Goal: Information Seeking & Learning: Learn about a topic

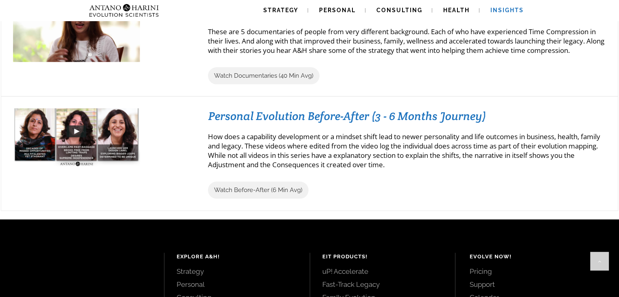
scroll to position [12297, 0]
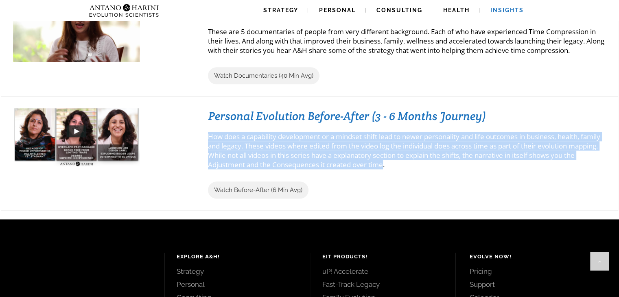
drag, startPoint x: 207, startPoint y: 134, endPoint x: 396, endPoint y: 168, distance: 192.5
click at [396, 168] on div "Personal Evolution Before-After (3 - 6 Months Journey) How does a capability de…" at bounding box center [399, 153] width 414 height 90
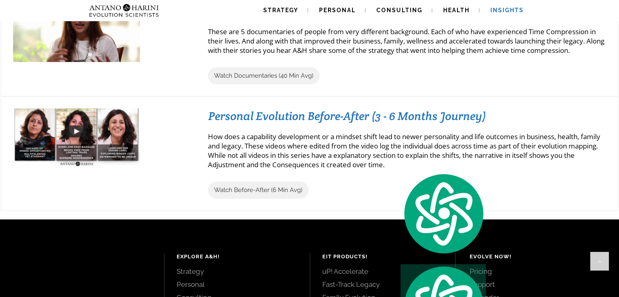
click at [179, 176] on div at bounding box center [102, 153] width 179 height 90
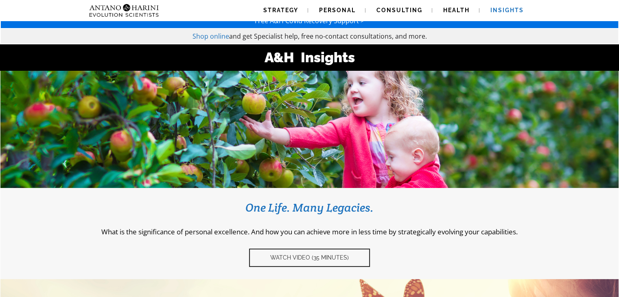
scroll to position [0, 0]
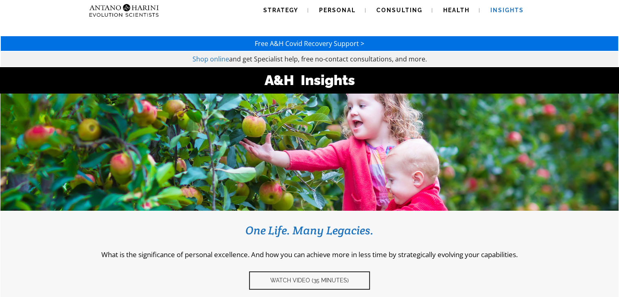
click at [15, 12] on div "Strategy Personal Consulting Health Insights Strategy Personal Consulting Healt…" at bounding box center [309, 10] width 619 height 21
click at [116, 14] on img at bounding box center [108, 10] width 44 height 21
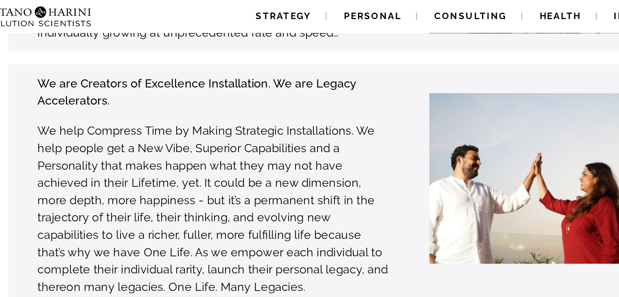
scroll to position [12297, 0]
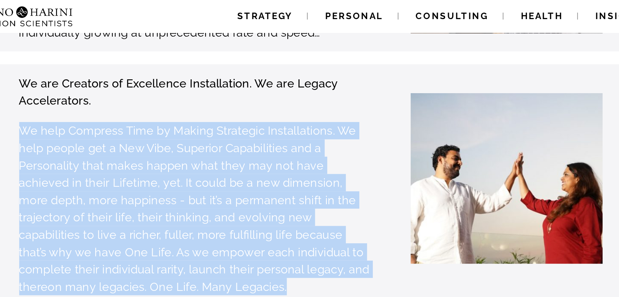
drag, startPoint x: 125, startPoint y: 40, endPoint x: 218, endPoint y: 142, distance: 138.2
type textarea "**********"
click at [218, 142] on p "We help Compress Time by Making Strategic Installations. We help people get a N…" at bounding box center [236, 132] width 222 height 110
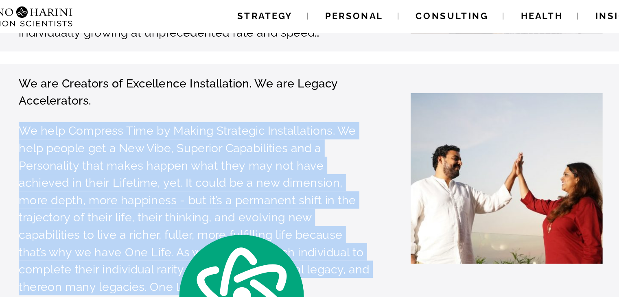
copy p "We help Compress Time by Making Strategic Installations. We help people get a N…"
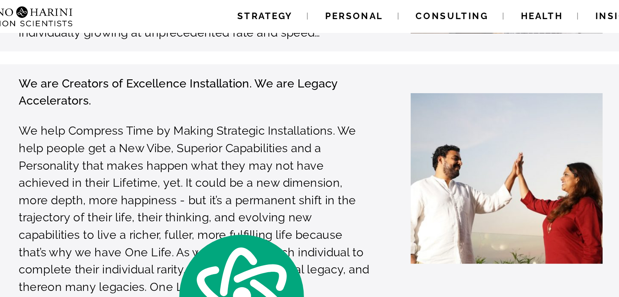
click at [171, 206] on h3 "We have a Technology that can Change the way the World functions. Disruption Ac…" at bounding box center [310, 294] width 292 height 176
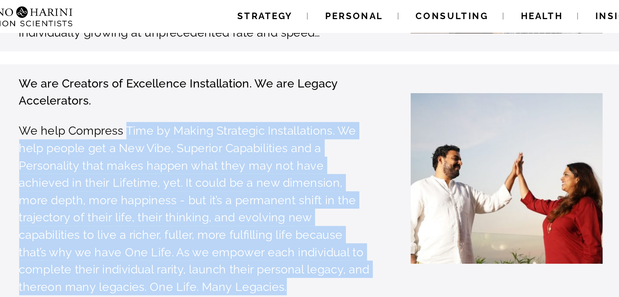
drag, startPoint x: 193, startPoint y: 41, endPoint x: 211, endPoint y: 145, distance: 105.3
click at [211, 145] on p "We help Compress Time by Making Strategic Installations. We help people get a N…" at bounding box center [236, 132] width 222 height 110
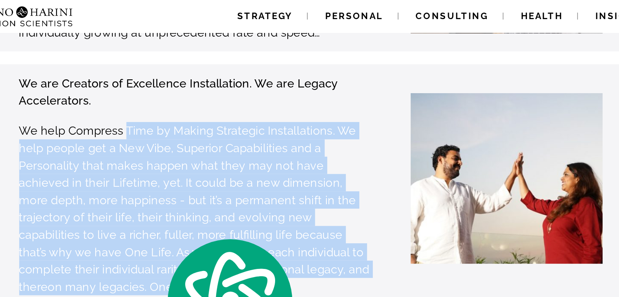
click at [211, 145] on p "We help Compress Time by Making Strategic Installations. We help people get a N…" at bounding box center [236, 132] width 222 height 110
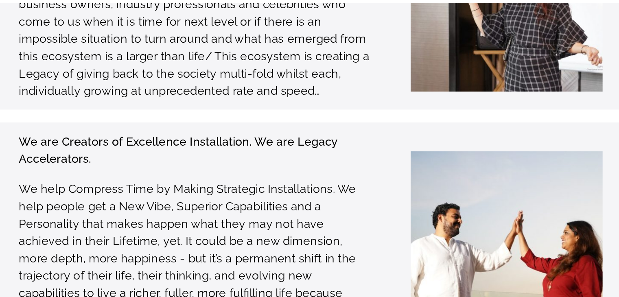
scroll to position [2360, 0]
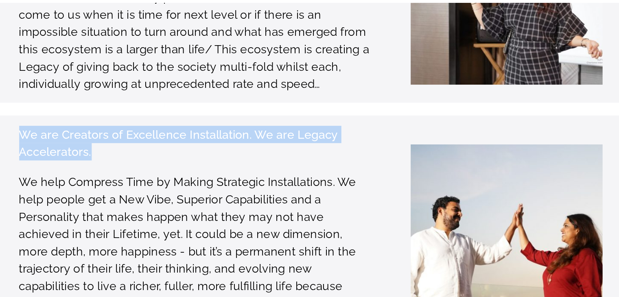
drag, startPoint x: 128, startPoint y: 65, endPoint x: 175, endPoint y: 78, distance: 48.7
click at [175, 99] on p "We are Creators of Excellence Installation. We are Legacy Accelerators." at bounding box center [236, 110] width 222 height 22
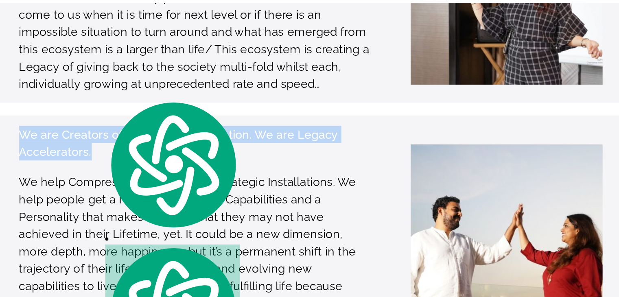
copy strong "We are Creators of Excellence Installation. We are Legacy Accelerators."
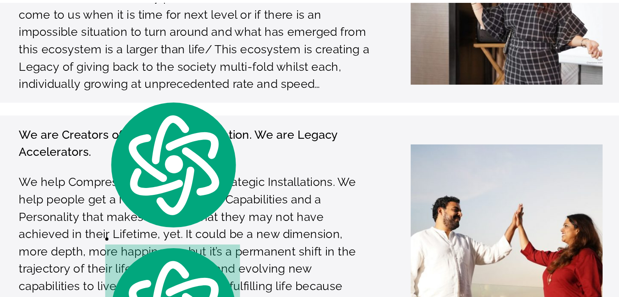
click at [247, 183] on p "We help Compress Time by Making Strategic Installations. We help people get a N…" at bounding box center [236, 184] width 222 height 110
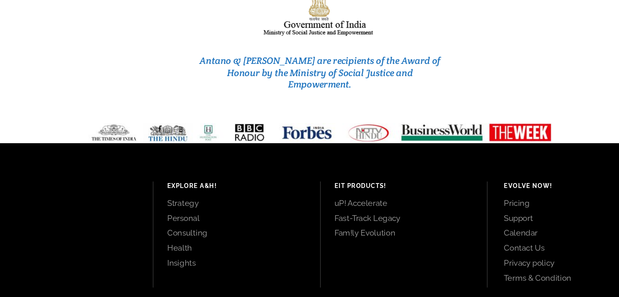
scroll to position [3488, 0]
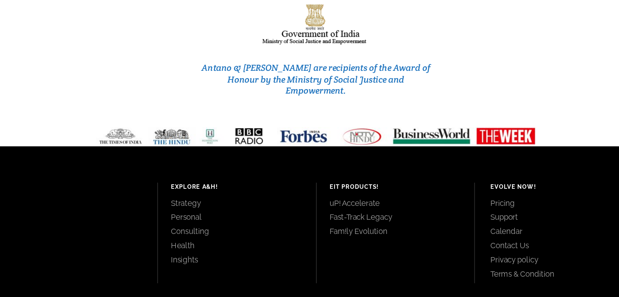
click at [200, 225] on link "Consulting" at bounding box center [237, 229] width 121 height 9
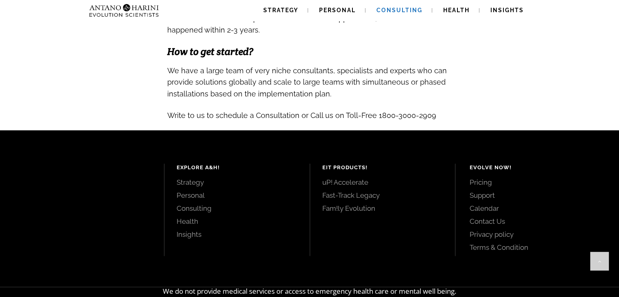
scroll to position [898, 0]
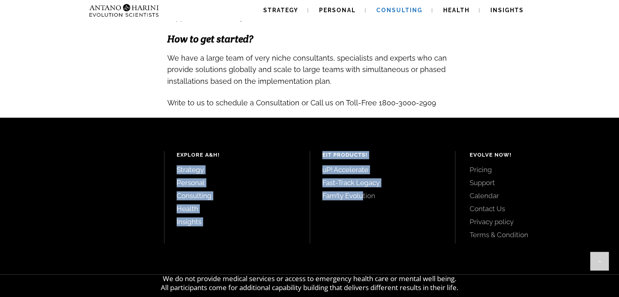
drag, startPoint x: 303, startPoint y: 154, endPoint x: 360, endPoint y: 217, distance: 85.0
type textarea "**********"
click at [360, 217] on div "Explore A&H! Strategy Personal Consulting Health Insights EIT Products! uP! Acc…" at bounding box center [309, 196] width 619 height 157
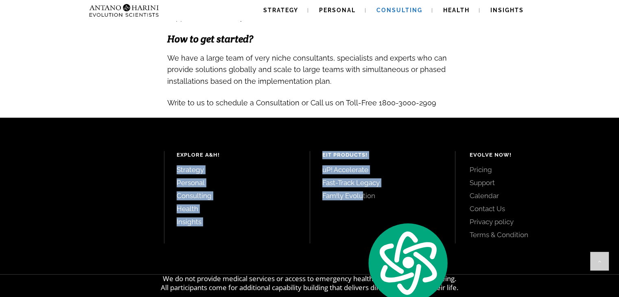
click at [360, 217] on div "EIT Products! uP! Accelerate Fast-Track Legacy Fam!ly Evolution" at bounding box center [383, 197] width 146 height 92
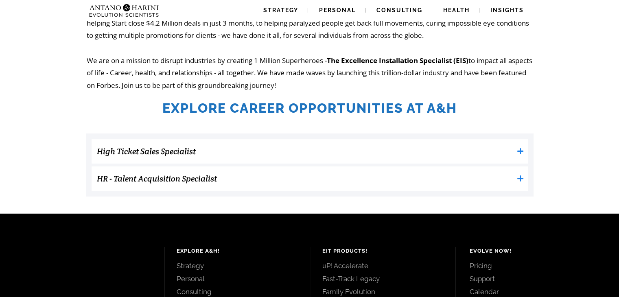
scroll to position [201, 0]
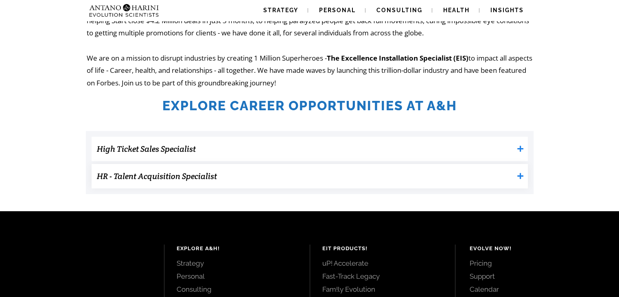
click at [163, 178] on h3 "HR - Talent Acquisition Specialist" at bounding box center [305, 176] width 417 height 16
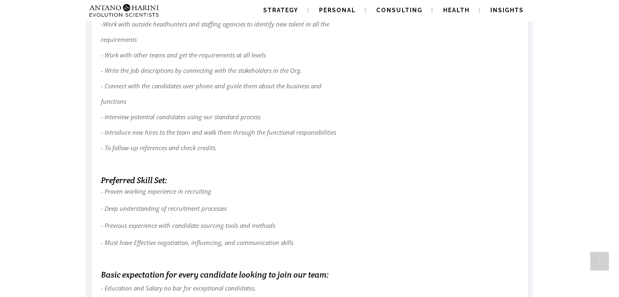
scroll to position [506, 0]
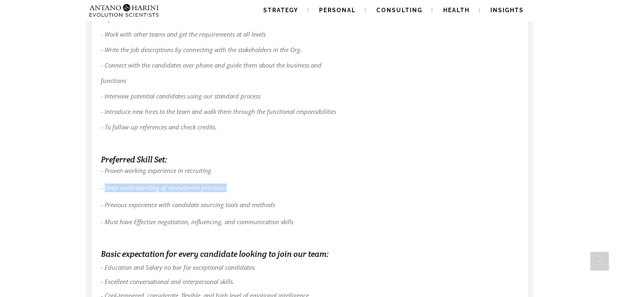
drag, startPoint x: 105, startPoint y: 190, endPoint x: 241, endPoint y: 189, distance: 135.9
type textarea "**********"
click at [241, 189] on p "- Proven working experience in recruiting - Deep understanding of recruitment p…" at bounding box center [309, 196] width 417 height 60
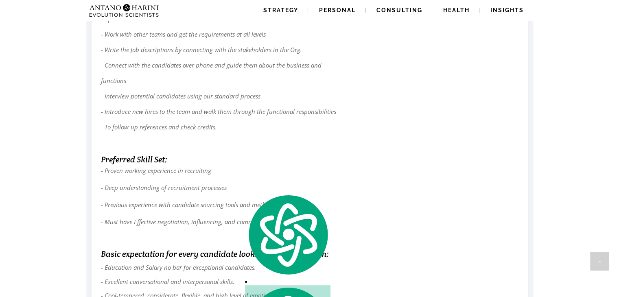
click at [258, 160] on h6 "Preferred Skill Set:" at bounding box center [309, 159] width 417 height 13
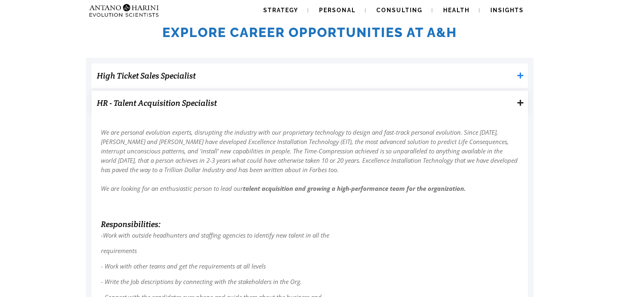
scroll to position [287, 0]
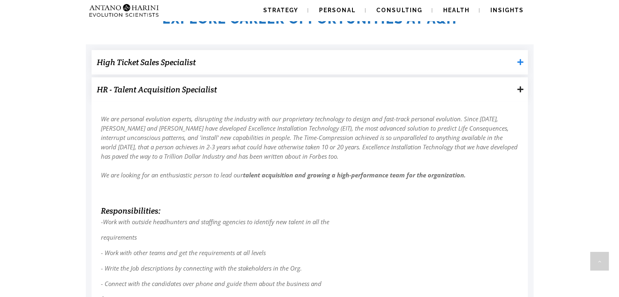
click at [190, 56] on h3 "High Ticket Sales Specialist" at bounding box center [305, 62] width 417 height 16
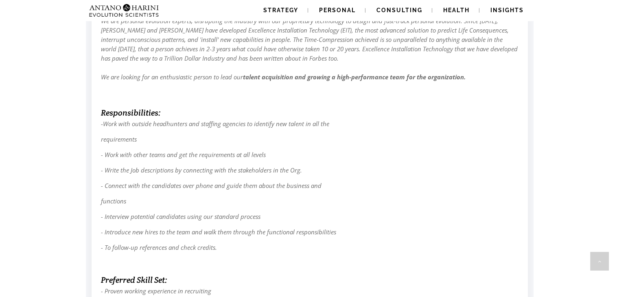
scroll to position [1023, 0]
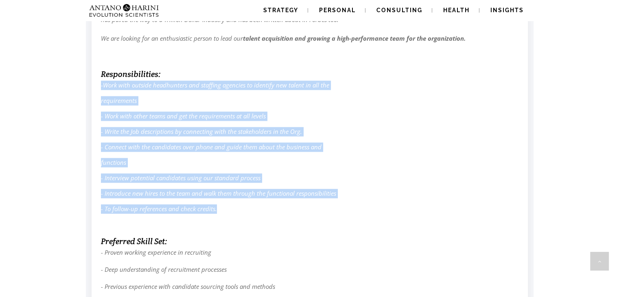
drag, startPoint x: 101, startPoint y: 87, endPoint x: 225, endPoint y: 210, distance: 174.3
click at [225, 210] on div "We are personal evolution experts, disrupting the industry with our proprietary…" at bounding box center [309, 208] width 418 height 462
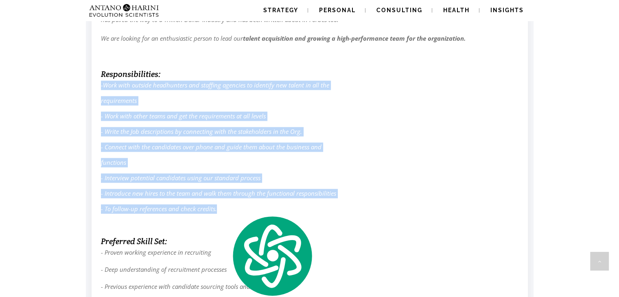
click at [225, 210] on p "- To follow-up references and check credits." at bounding box center [309, 208] width 417 height 9
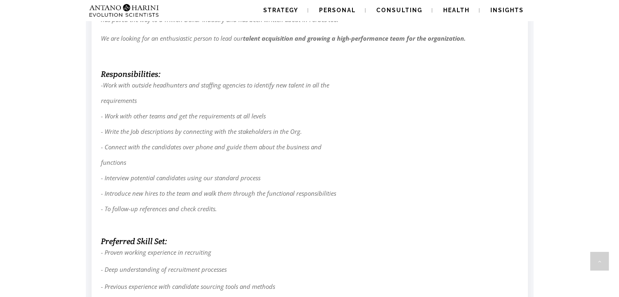
drag, startPoint x: 225, startPoint y: 210, endPoint x: 229, endPoint y: 207, distance: 4.9
click at [229, 207] on p "- To follow-up references and check credits." at bounding box center [309, 208] width 417 height 9
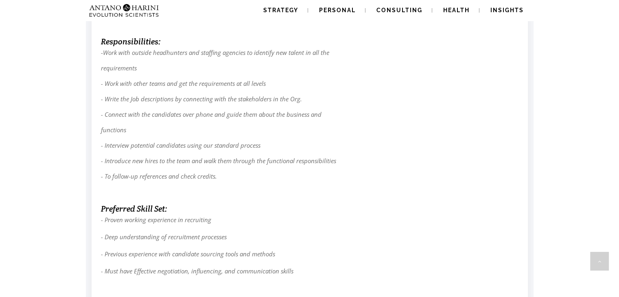
scroll to position [1062, 0]
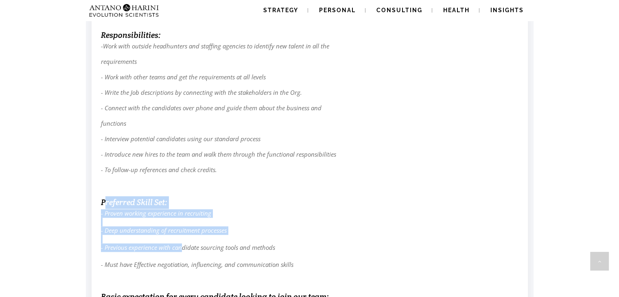
drag, startPoint x: 104, startPoint y: 206, endPoint x: 181, endPoint y: 251, distance: 88.9
click at [181, 251] on div "We are personal evolution experts, disrupting the industry with our proprietary…" at bounding box center [309, 169] width 418 height 462
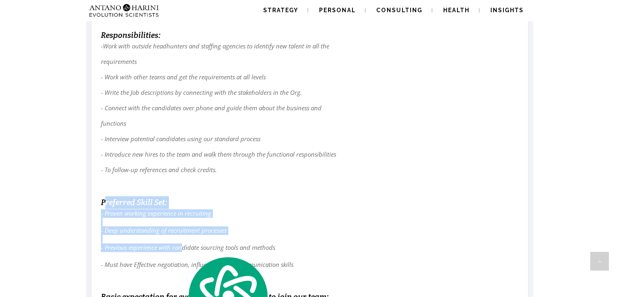
click at [298, 199] on h6 "Preferred Skill Set:" at bounding box center [309, 202] width 417 height 13
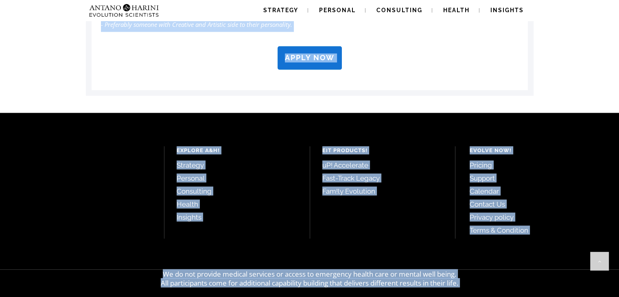
scroll to position [1452, 0]
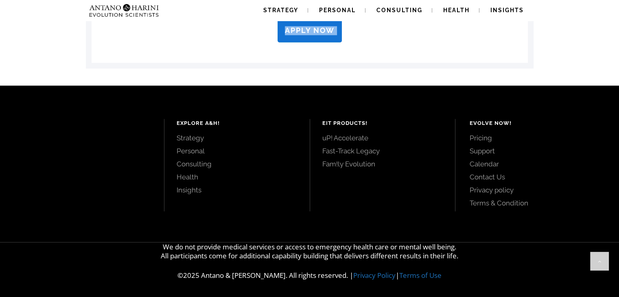
drag, startPoint x: 98, startPoint y: 199, endPoint x: 168, endPoint y: 91, distance: 128.7
click at [168, 91] on div "Explore A&H! Strategy Personal Consulting Health Insights EIT Products! uP! Acc…" at bounding box center [309, 163] width 619 height 157
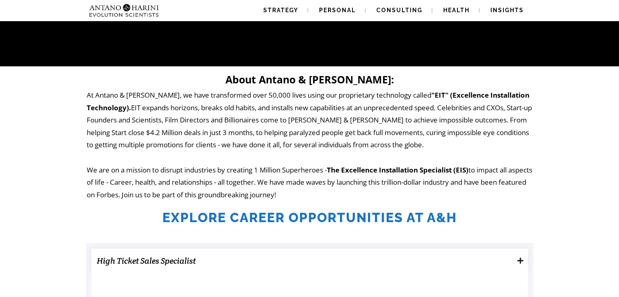
scroll to position [89, 0]
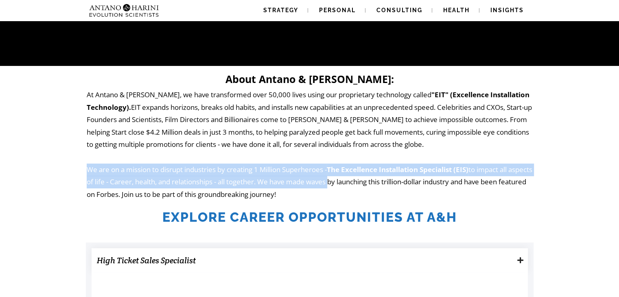
drag, startPoint x: 87, startPoint y: 170, endPoint x: 361, endPoint y: 181, distance: 274.0
click at [361, 181] on p "At Antano & Harini, we have transformed over 50,000 lives using our proprietary…" at bounding box center [310, 145] width 446 height 112
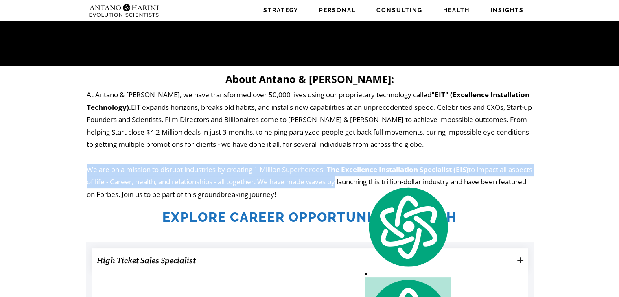
click at [468, 173] on strong "The Excellence Installation Specialist (EIS)" at bounding box center [398, 169] width 142 height 9
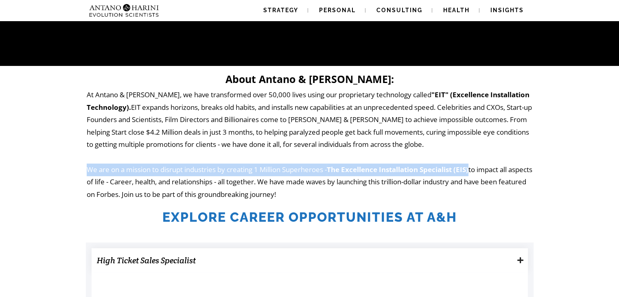
drag, startPoint x: 477, startPoint y: 172, endPoint x: 76, endPoint y: 166, distance: 401.1
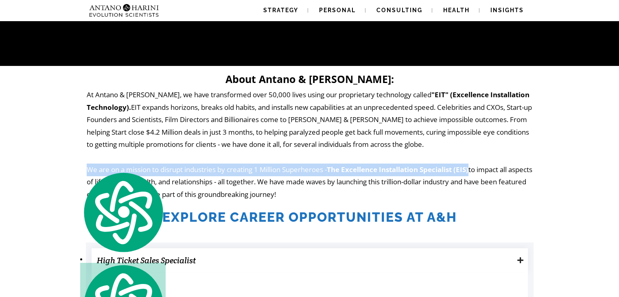
copy p "We are on a mission to disrupt industries by creating 1 Million Superheroes - T…"
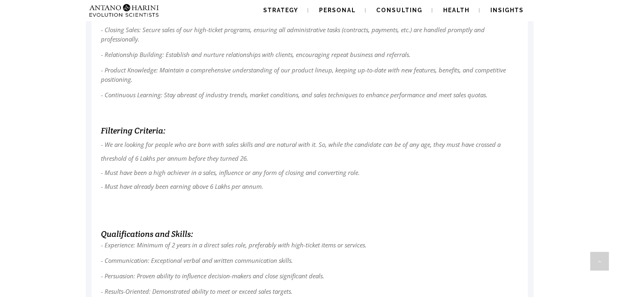
scroll to position [434, 0]
click at [106, 160] on span "- We are looking for people who are born with sales skills and are natural with…" at bounding box center [300, 165] width 399 height 50
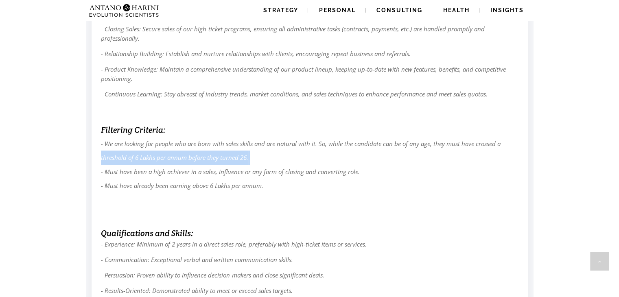
drag, startPoint x: 106, startPoint y: 160, endPoint x: 268, endPoint y: 153, distance: 162.0
click at [268, 153] on p "- We are looking for people who are born with sales skills and are natural with…" at bounding box center [309, 179] width 417 height 84
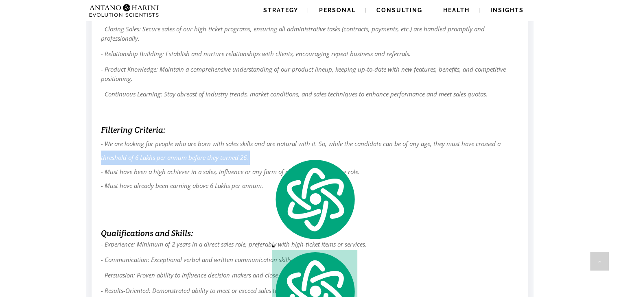
click at [268, 153] on p "- We are looking for people who are born with sales skills and are natural with…" at bounding box center [309, 179] width 417 height 84
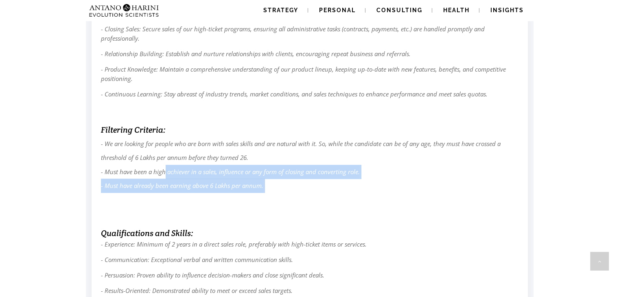
drag, startPoint x: 163, startPoint y: 177, endPoint x: 278, endPoint y: 196, distance: 116.7
click at [278, 196] on p "- We are looking for people who are born with sales skills and are natural with…" at bounding box center [309, 179] width 417 height 84
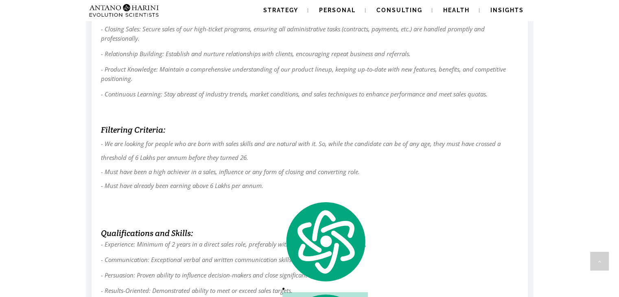
click at [243, 210] on p "- We are looking for people who are born with sales skills and are natural with…" at bounding box center [309, 179] width 417 height 84
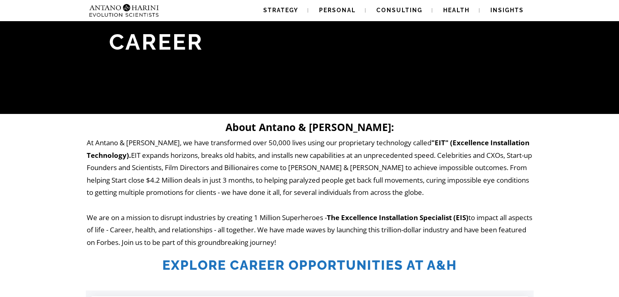
scroll to position [48, 0]
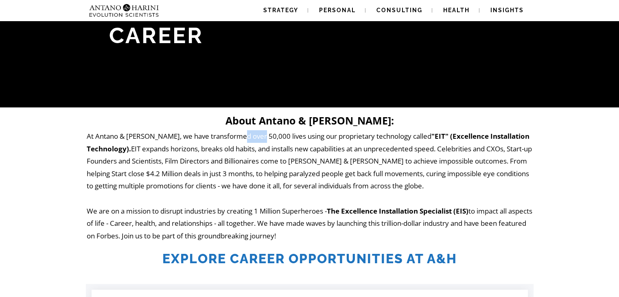
drag, startPoint x: 236, startPoint y: 136, endPoint x: 259, endPoint y: 139, distance: 22.6
click at [259, 139] on p "At Antano & Harini, we have transformed over 50,000 lives using our proprietary…" at bounding box center [310, 186] width 446 height 112
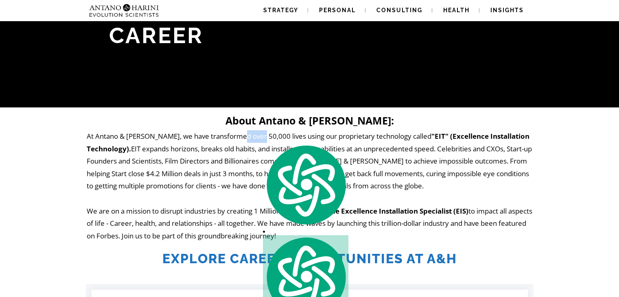
click at [259, 139] on p "At Antano & Harini, we have transformed over 50,000 lives using our proprietary…" at bounding box center [310, 186] width 446 height 112
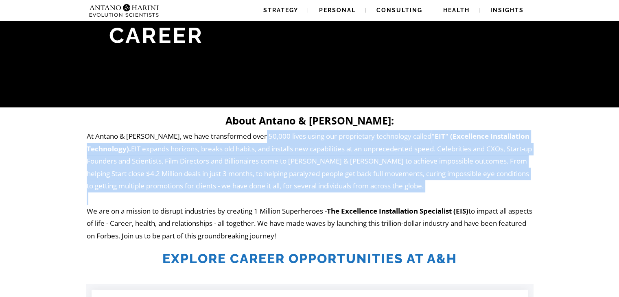
drag, startPoint x: 259, startPoint y: 139, endPoint x: 284, endPoint y: 199, distance: 65.5
click at [284, 199] on p "At Antano & Harini, we have transformed over 50,000 lives using our proprietary…" at bounding box center [310, 186] width 446 height 112
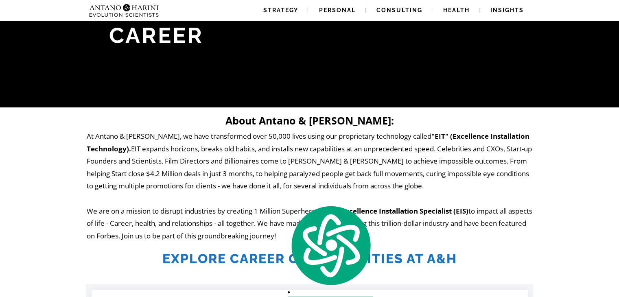
click at [240, 256] on h2 "Explore Career Opportunities at A&H" at bounding box center [310, 258] width 446 height 15
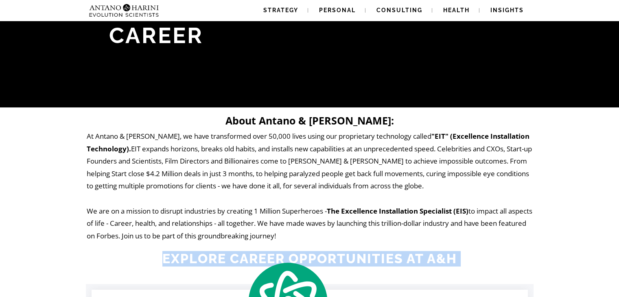
click at [240, 256] on h2 "Explore Career Opportunities at A&H" at bounding box center [310, 258] width 446 height 15
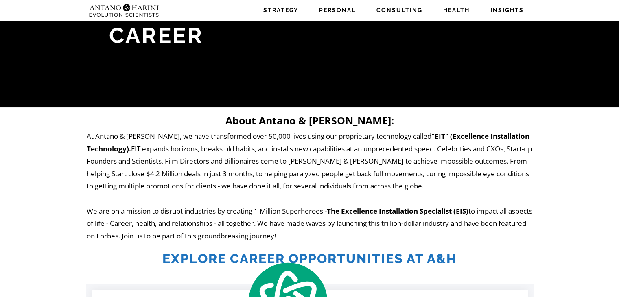
click at [225, 225] on p "At Antano & Harini, we have transformed over 50,000 lives using our proprietary…" at bounding box center [310, 186] width 446 height 112
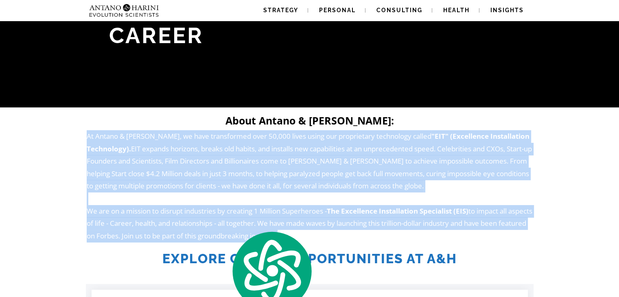
drag, startPoint x: 225, startPoint y: 225, endPoint x: 194, endPoint y: 157, distance: 75.0
click at [194, 157] on p "At Antano & Harini, we have transformed over 50,000 lives using our proprietary…" at bounding box center [310, 186] width 446 height 112
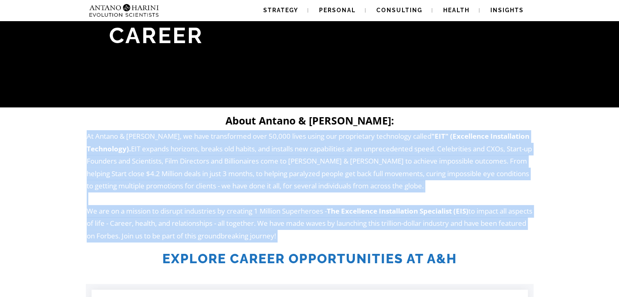
click at [194, 157] on p "At Antano & Harini, we have transformed over 50,000 lives using our proprietary…" at bounding box center [310, 186] width 446 height 112
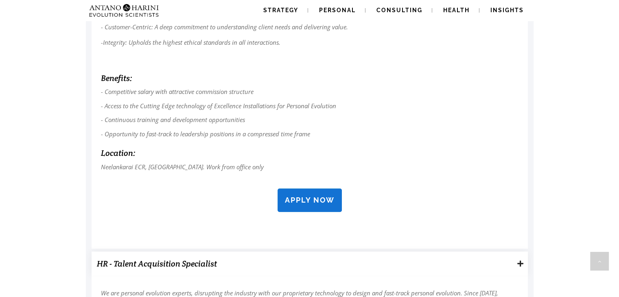
scroll to position [711, 0]
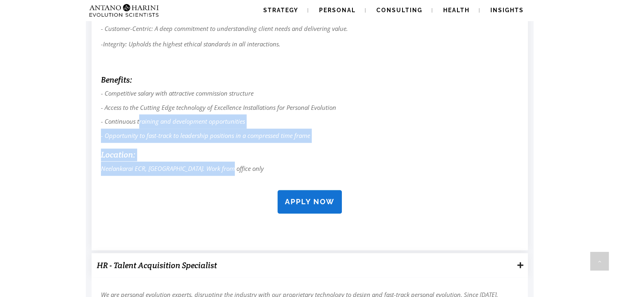
drag, startPoint x: 226, startPoint y: 164, endPoint x: 142, endPoint y: 126, distance: 93.0
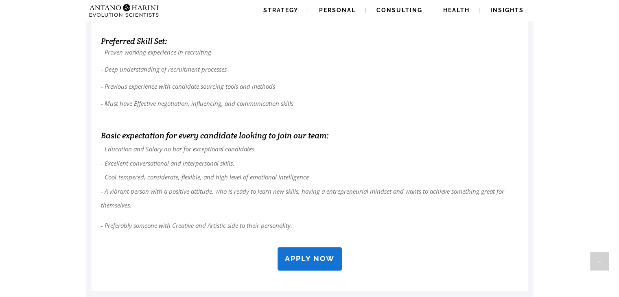
scroll to position [1265, 0]
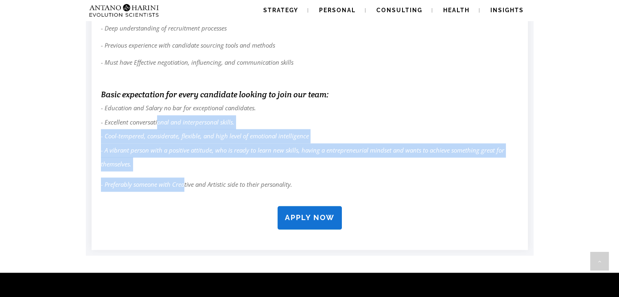
drag, startPoint x: 185, startPoint y: 186, endPoint x: 157, endPoint y: 126, distance: 66.8
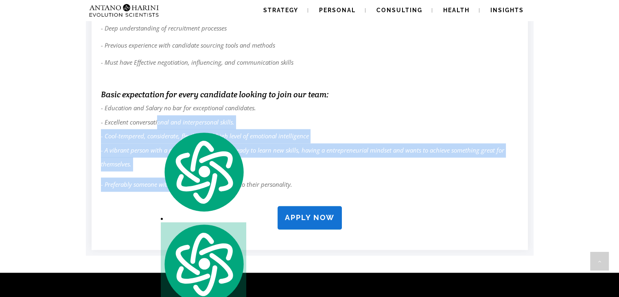
click at [157, 126] on p "- Education and Salary no bar for exceptional candidates. - Excellent conversat…" at bounding box center [309, 136] width 417 height 70
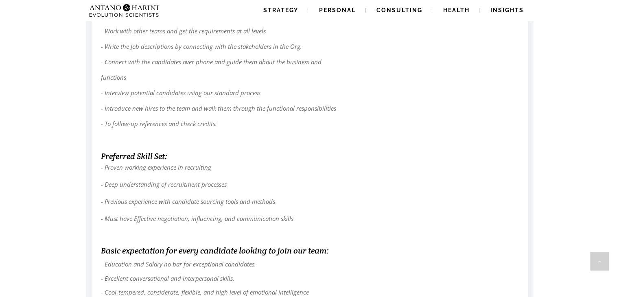
scroll to position [1106, 0]
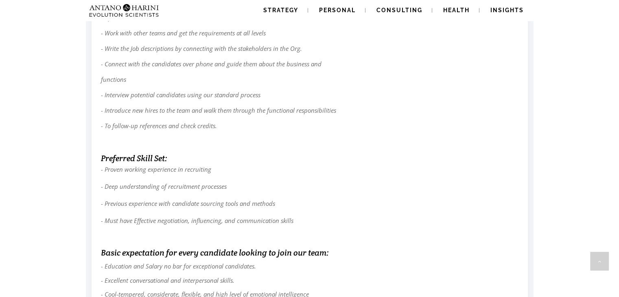
click at [278, 174] on p "- Proven working experience in recruiting - Deep understanding of recruitment p…" at bounding box center [309, 195] width 417 height 60
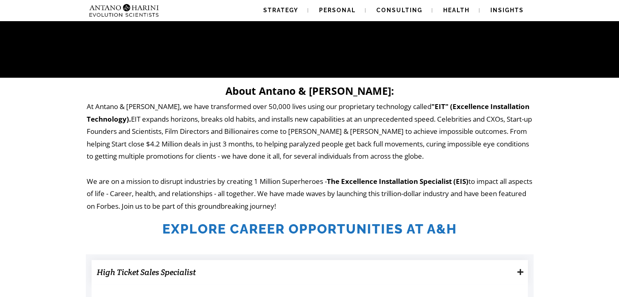
scroll to position [0, 0]
